Goal: Task Accomplishment & Management: Complete application form

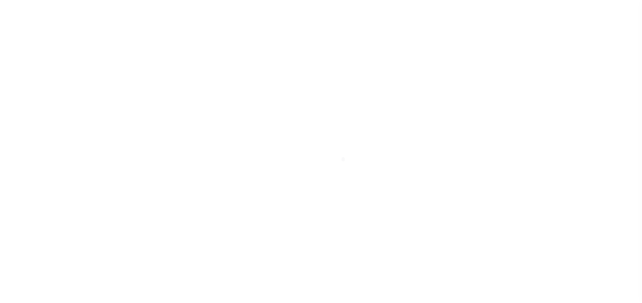
type input "EP-T000001"
type input "ep E ep"
select select
type input "3321 BURLINGTON RD"
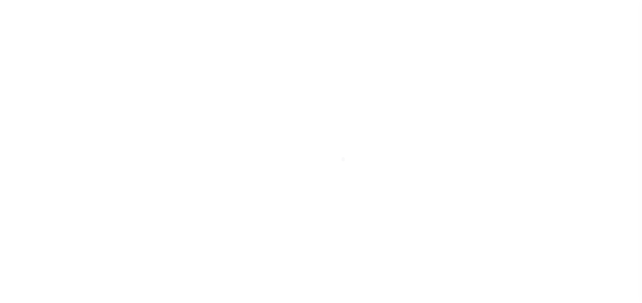
type input "GREENSBORO NC 27405-7605"
type input "07/10/2025"
select select "10"
select select "NonEscrow"
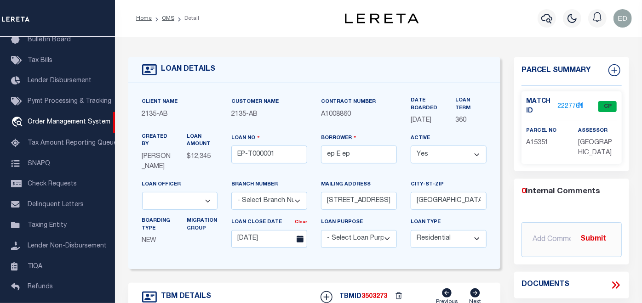
type input "502 YELLOWSTONE AVE"
select select
type input "BILLINGS MT 59101-1731"
type input "MT"
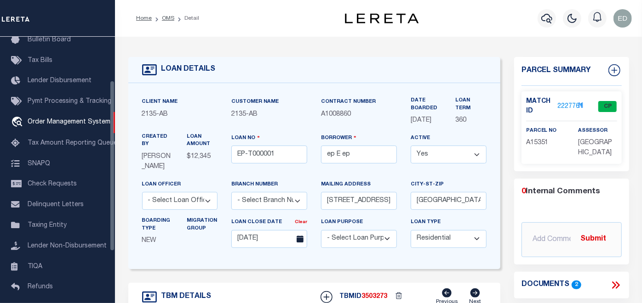
scroll to position [102, 0]
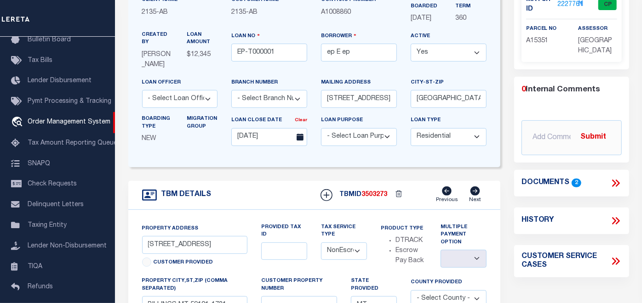
click at [615, 187] on icon at bounding box center [614, 183] width 4 height 7
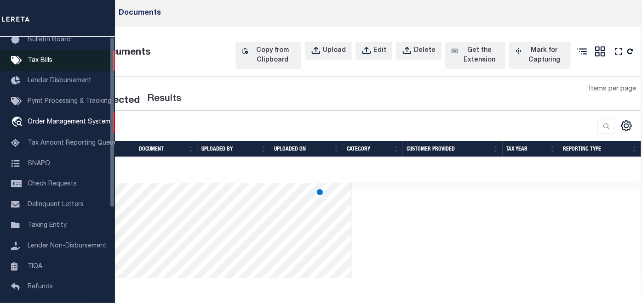
scroll to position [0, 0]
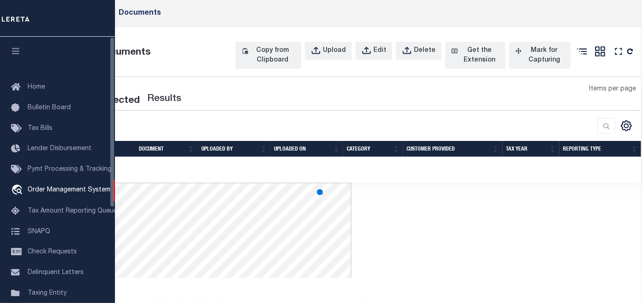
click at [13, 53] on icon "button" at bounding box center [16, 51] width 11 height 8
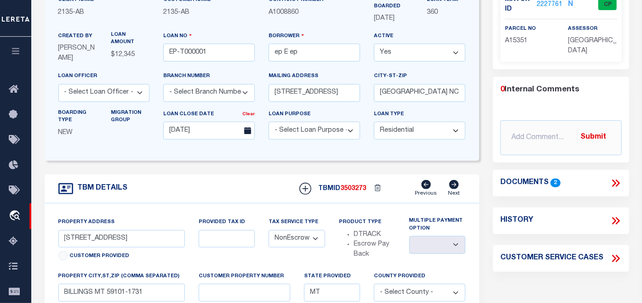
click at [614, 184] on icon at bounding box center [614, 183] width 4 height 7
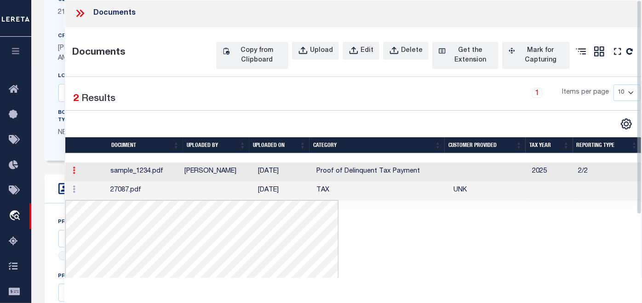
click at [71, 168] on link at bounding box center [74, 171] width 10 height 7
click at [71, 170] on link at bounding box center [74, 171] width 10 height 7
click at [74, 170] on icon at bounding box center [74, 170] width 3 height 7
click at [73, 170] on icon at bounding box center [74, 170] width 3 height 7
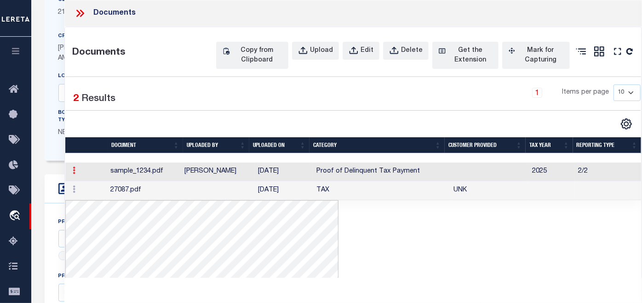
click at [73, 170] on icon at bounding box center [74, 170] width 3 height 7
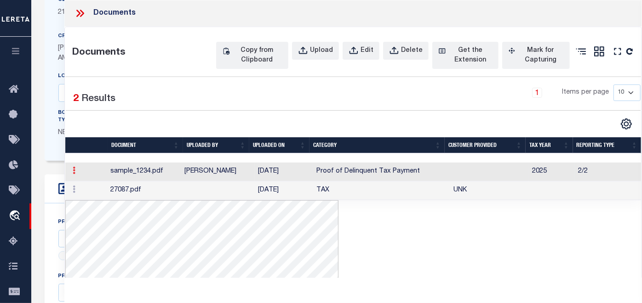
click at [73, 170] on icon at bounding box center [74, 170] width 3 height 7
click at [73, 10] on div "Documents" at bounding box center [352, 13] width 577 height 27
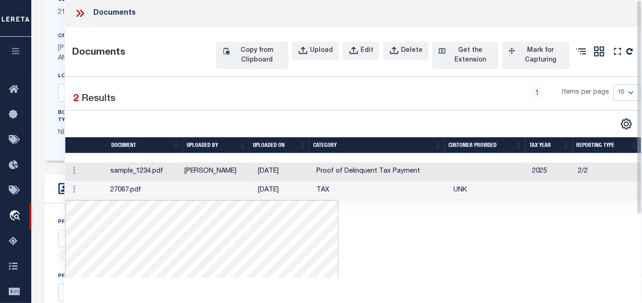
click at [81, 13] on icon at bounding box center [80, 13] width 12 height 12
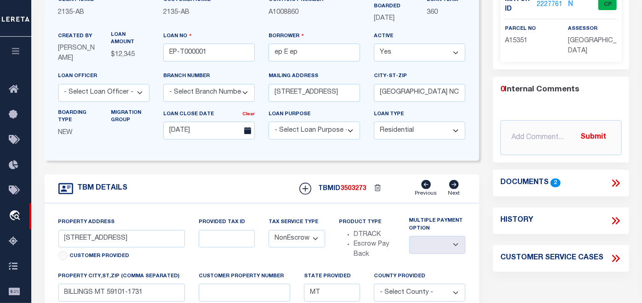
click at [488, 106] on div "Parcel Summary Match ID 2227761 N parcel no A15351 assessor 0 2" at bounding box center [560, 217] width 149 height 524
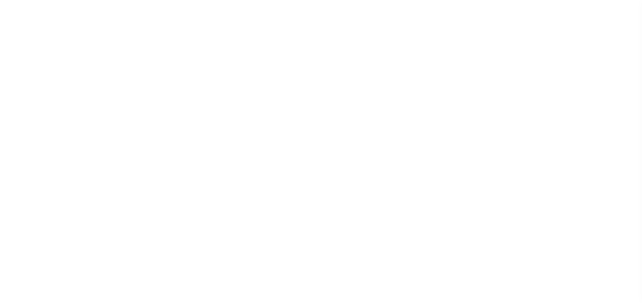
type input "EP-T000001"
type input "ep E ep"
select select
type input "3321 BURLINGTON RD"
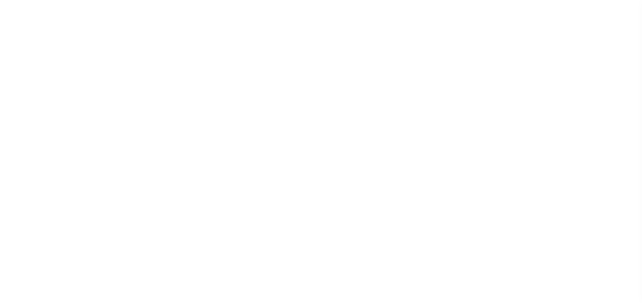
type input "GREENSBORO NC 27405-7605"
type input "07/10/2025"
select select "10"
select select "NonEscrow"
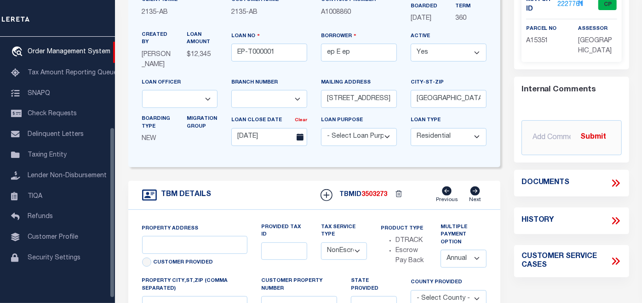
scroll to position [102, 0]
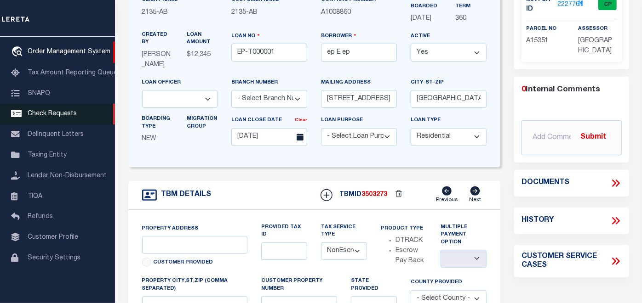
type input "502 YELLOWSTONE AVE"
select select
type input "BILLINGS MT 59101-1731"
type input "MT"
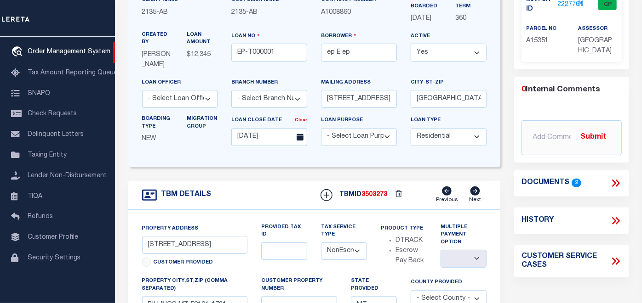
click at [614, 187] on icon at bounding box center [614, 183] width 4 height 7
